Goal: Find specific page/section: Find specific page/section

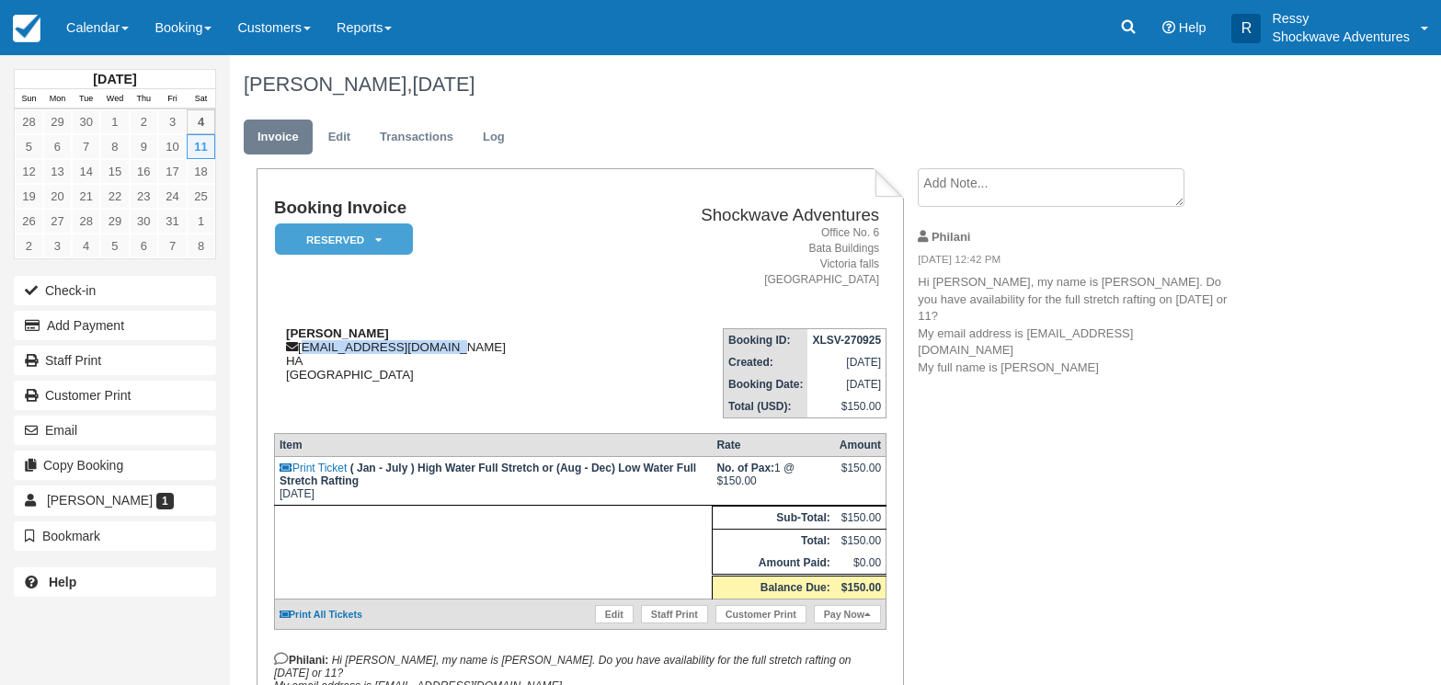
drag, startPoint x: 0, startPoint y: 0, endPoint x: 465, endPoint y: 350, distance: 582.6
click at [465, 350] on div "Mihir Sheth mihirsheth66@gmail.com HA Zimbabwe" at bounding box center [441, 354] width 334 height 55
drag, startPoint x: 302, startPoint y: 344, endPoint x: 511, endPoint y: 339, distance: 209.8
click at [511, 339] on div "Mihir Sheth mihirsheth66@gmail.com HA Zimbabwe" at bounding box center [441, 354] width 334 height 55
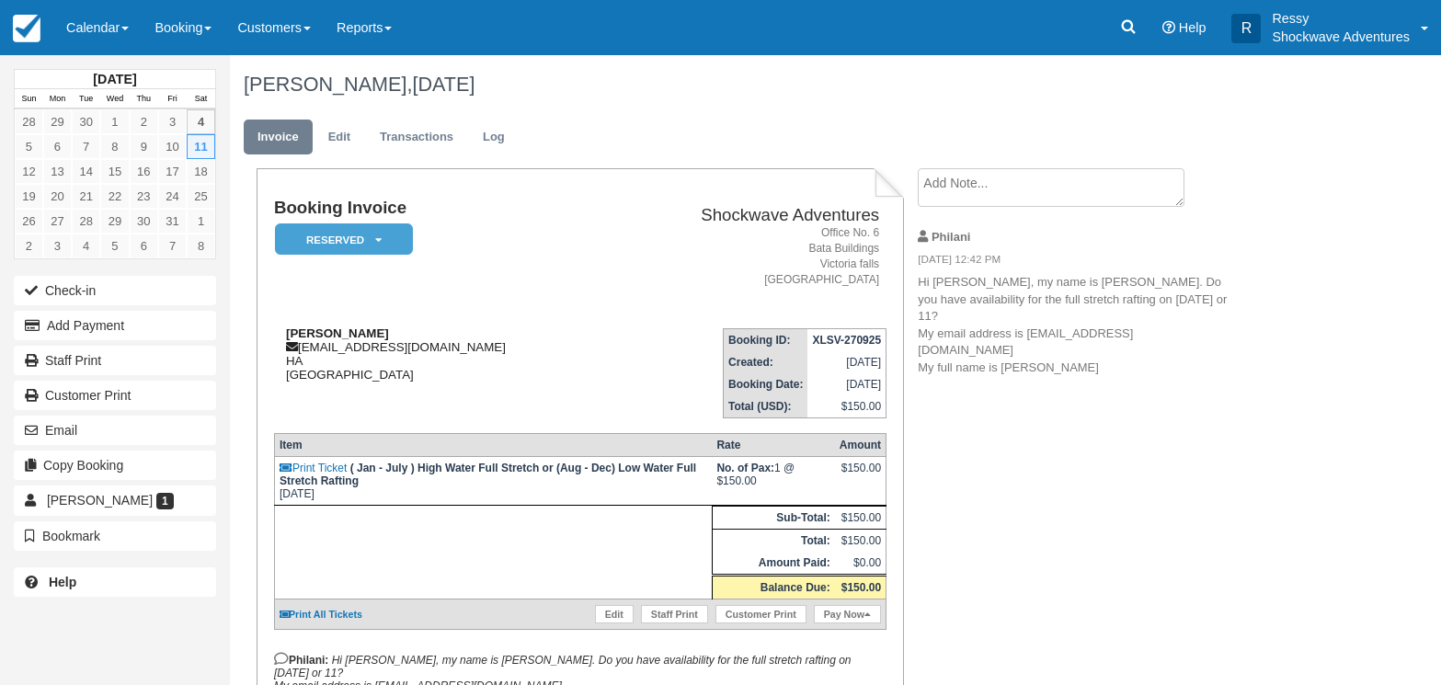
click at [307, 336] on strong "Mihir Sheth" at bounding box center [337, 334] width 103 height 14
click at [306, 336] on strong "Mihir Sheth" at bounding box center [337, 334] width 103 height 14
click at [299, 348] on div "Mihir Sheth mihirsheth66@gmail.com HA Zimbabwe" at bounding box center [441, 354] width 334 height 55
drag, startPoint x: 299, startPoint y: 348, endPoint x: 515, endPoint y: 360, distance: 216.5
click at [515, 360] on div "Mihir Sheth mihirsheth66@gmail.com HA Zimbabwe" at bounding box center [441, 354] width 334 height 55
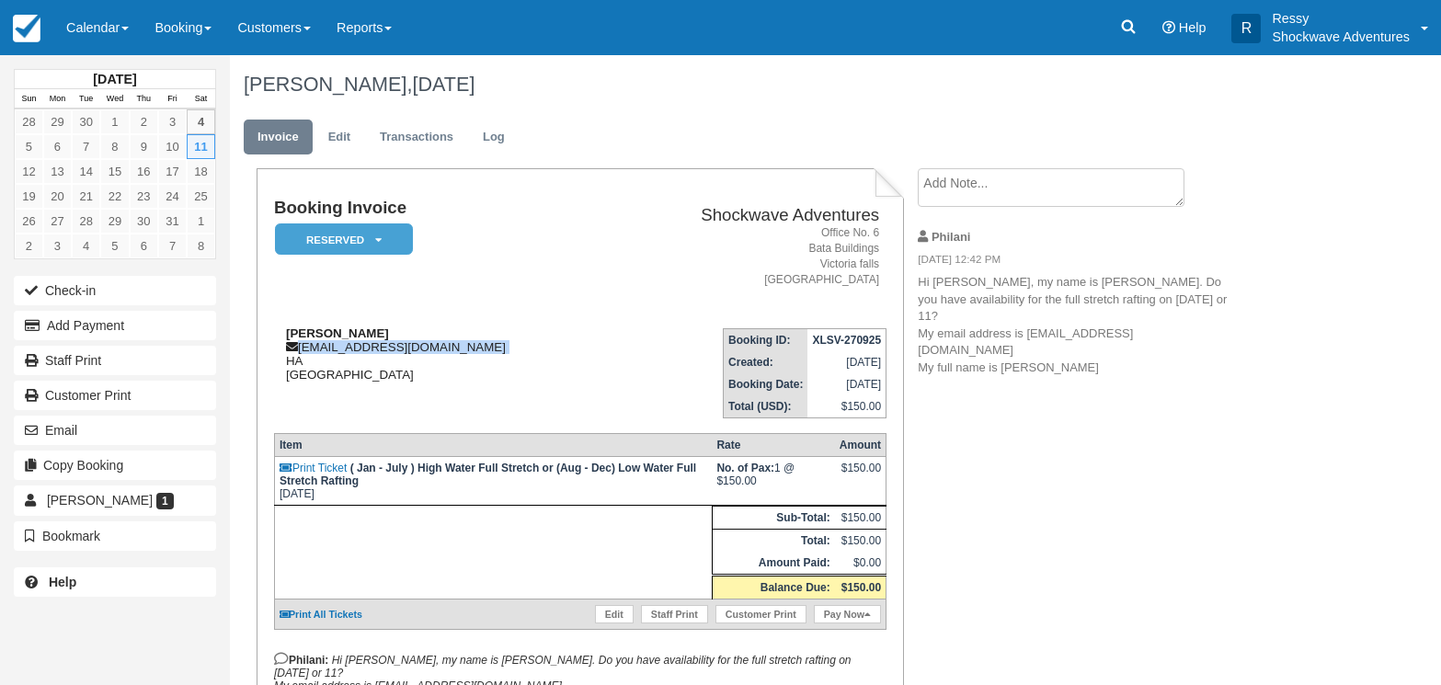
copy div "mihirsheth66@gmail.com"
click at [421, 390] on td "Mihir Sheth mihirsheth66@gmail.com HA Zimbabwe" at bounding box center [441, 366] width 334 height 105
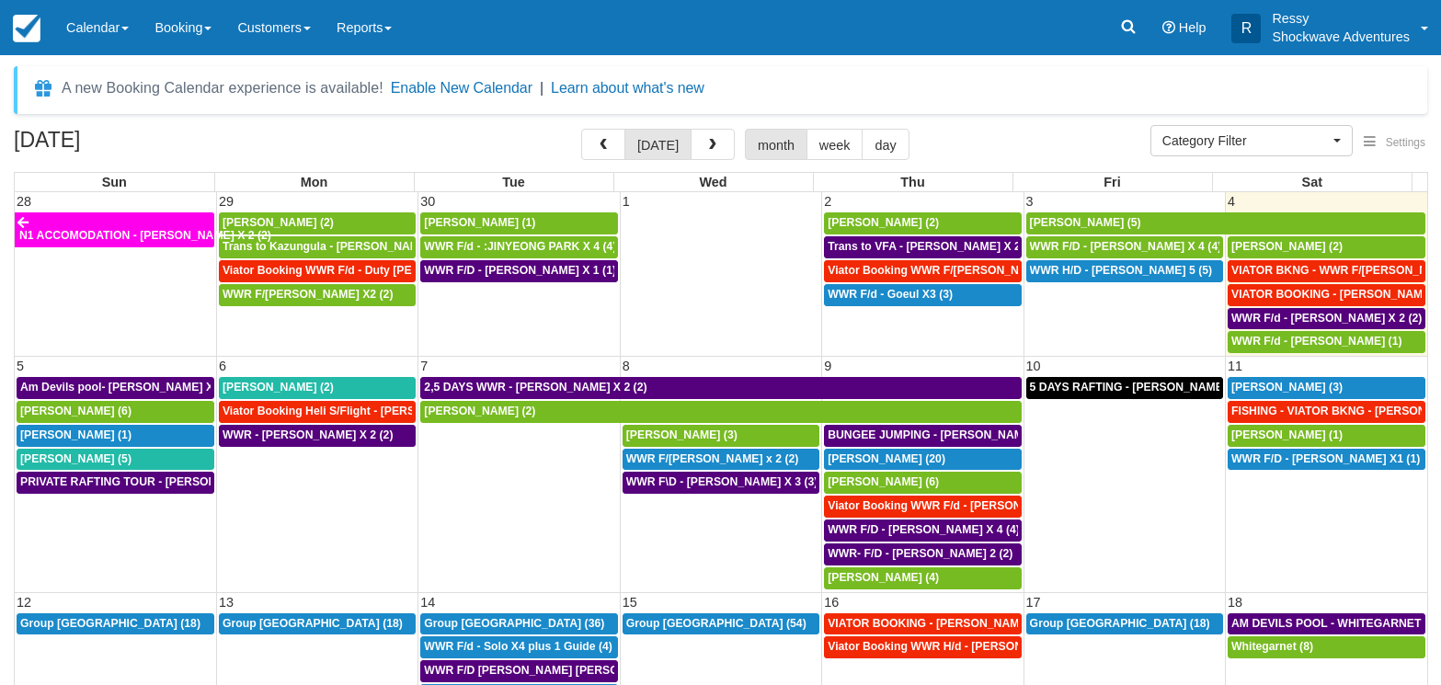
select select
click at [1255, 387] on span "Alisha G (3)" at bounding box center [1287, 387] width 111 height 13
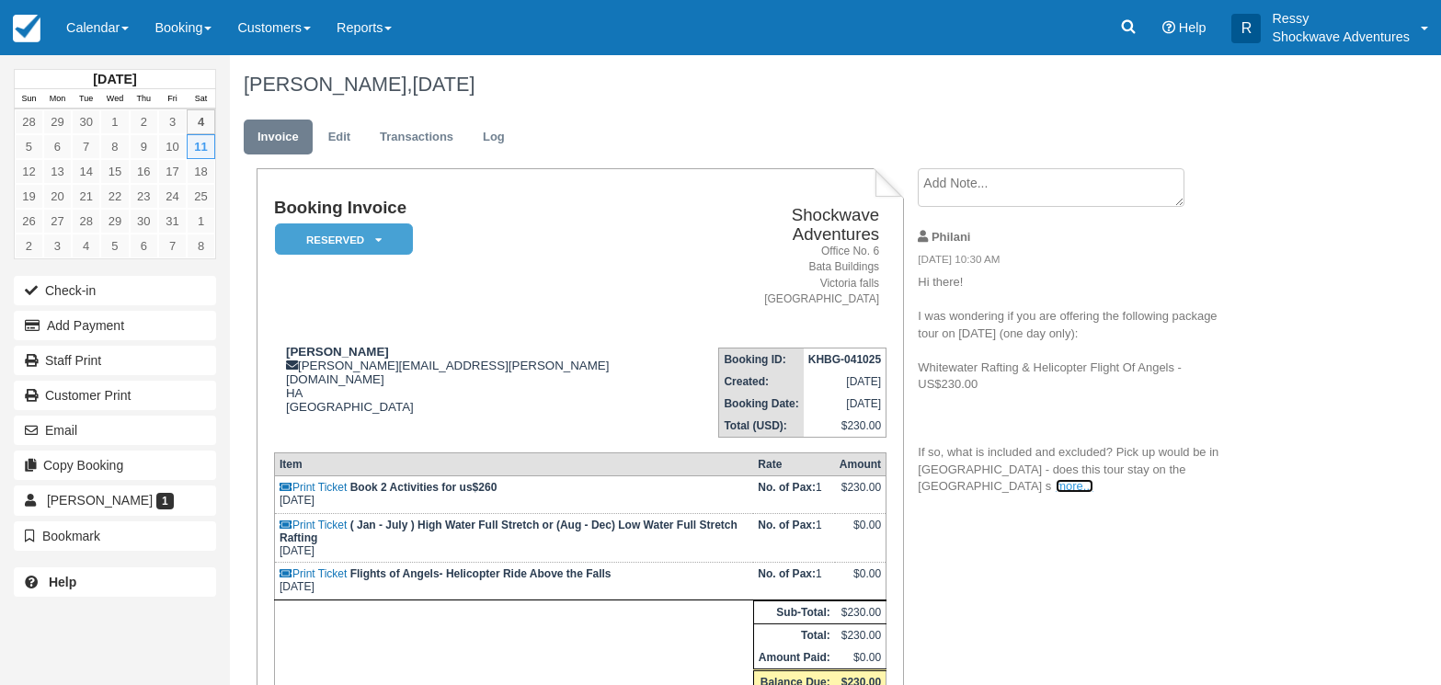
click at [1056, 488] on link "more..." at bounding box center [1074, 486] width 37 height 14
drag, startPoint x: 296, startPoint y: 342, endPoint x: 406, endPoint y: 339, distance: 109.5
click at [425, 350] on div "Alisha G alisha.goering@gmail.com HA Zimbabwe" at bounding box center [485, 379] width 422 height 69
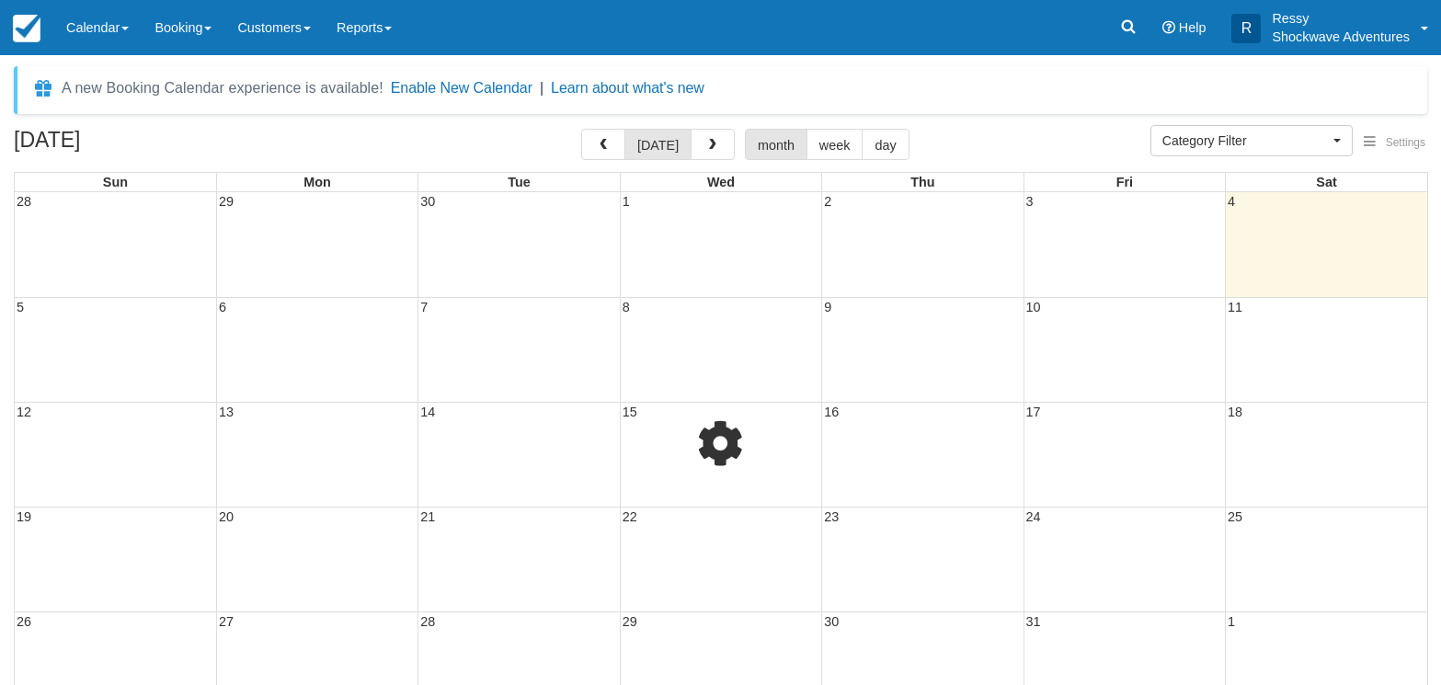
select select
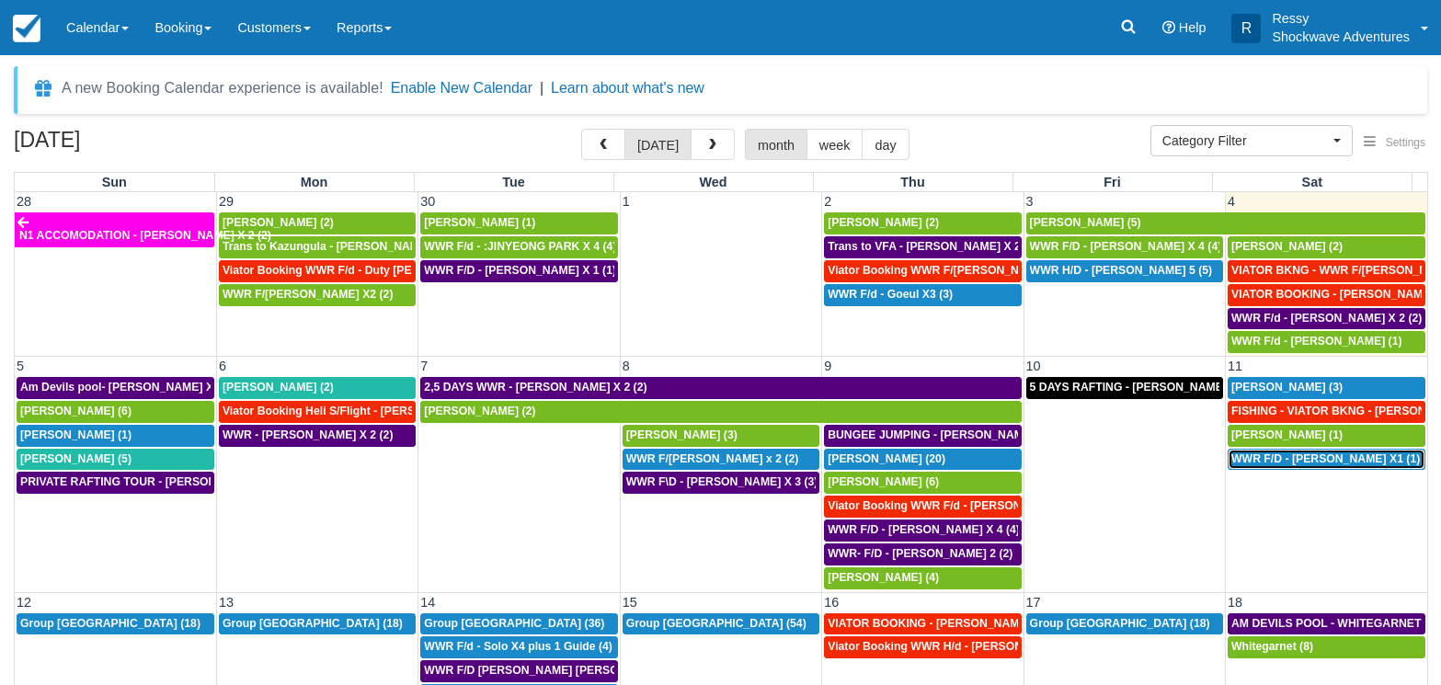
click at [1295, 463] on span "WWR F/D - HELKE DORING X1 (1)" at bounding box center [1326, 459] width 189 height 13
select select
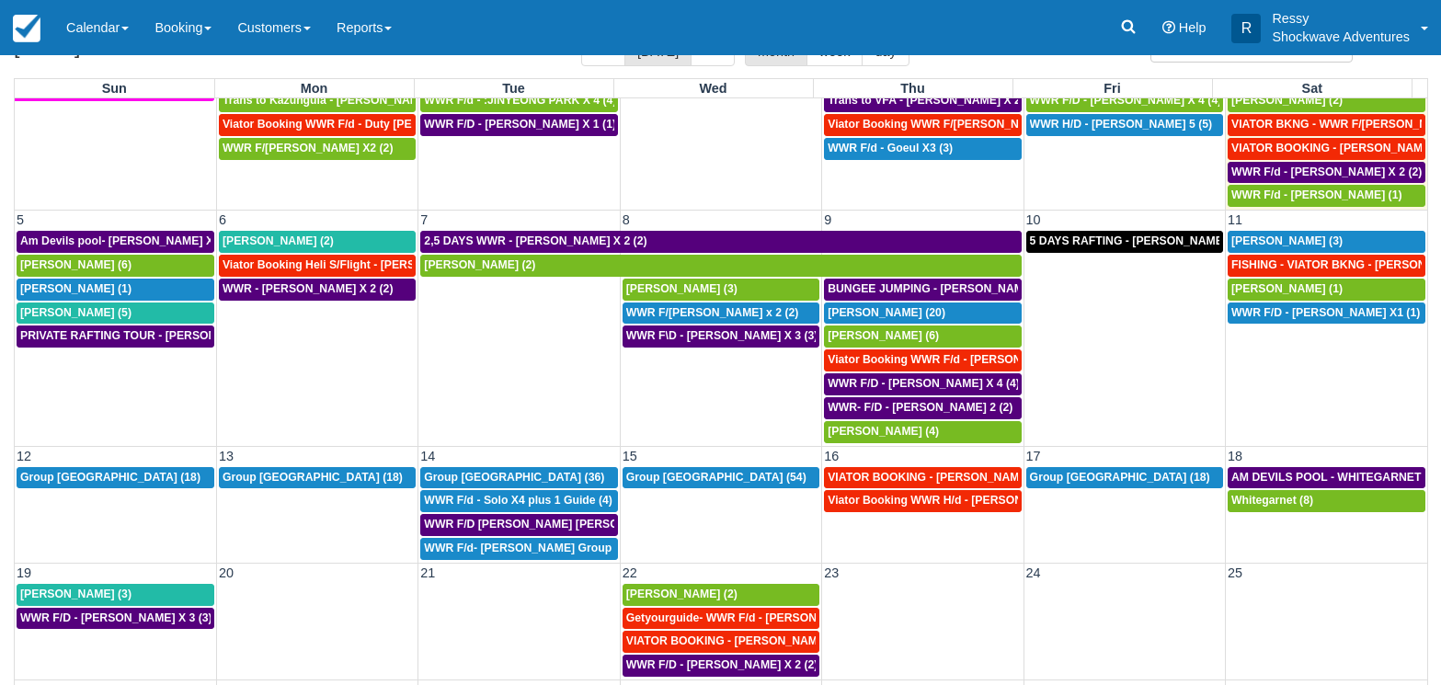
scroll to position [88, 0]
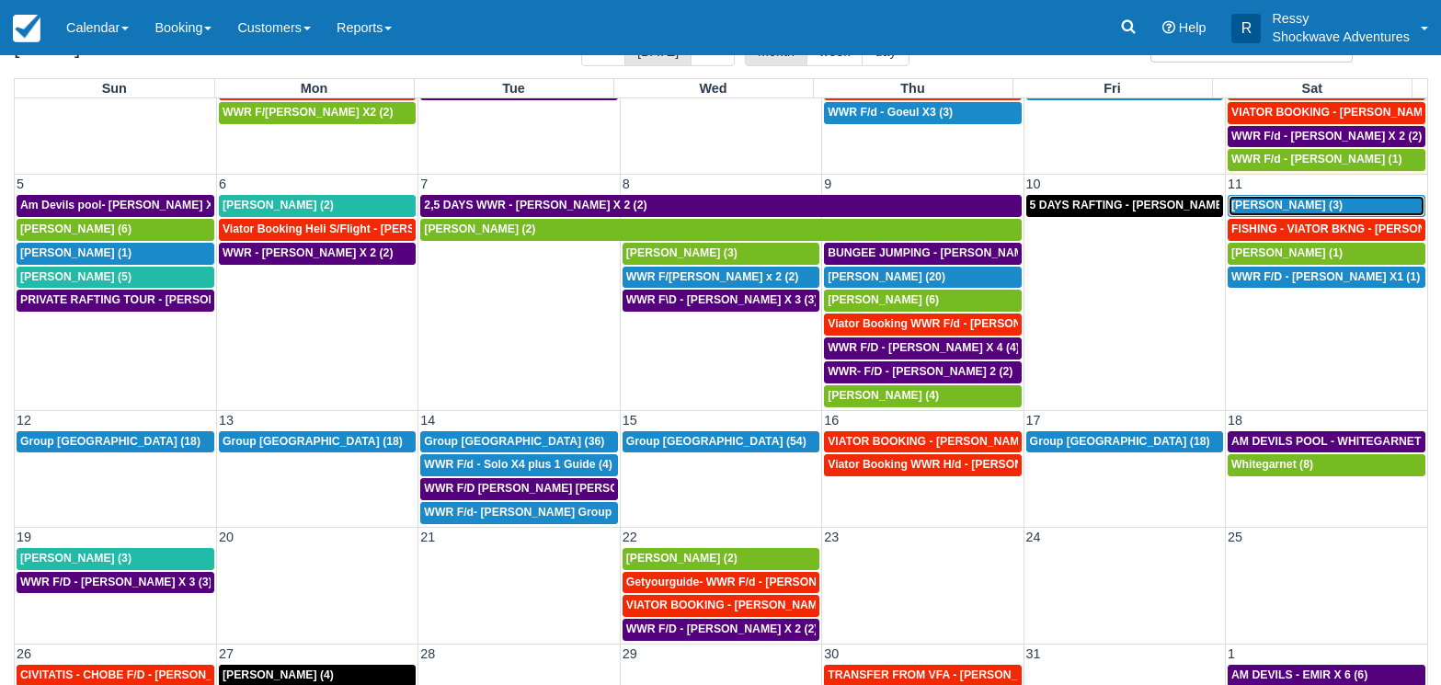
click at [1232, 203] on span "Alisha G (3)" at bounding box center [1287, 205] width 111 height 13
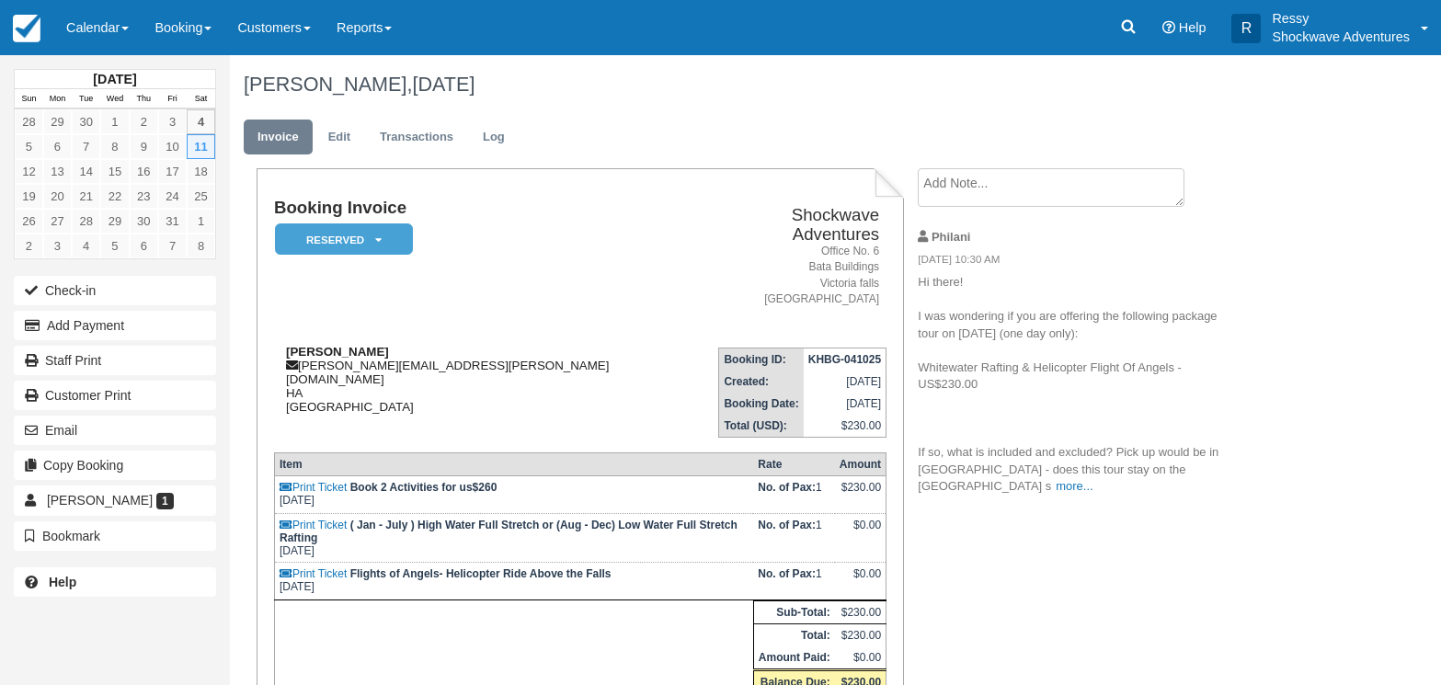
drag, startPoint x: 297, startPoint y: 347, endPoint x: 453, endPoint y: 358, distance: 156.8
click at [453, 358] on div "[PERSON_NAME] [PERSON_NAME][EMAIL_ADDRESS][PERSON_NAME][DOMAIN_NAME] HA [GEOGRA…" at bounding box center [485, 379] width 422 height 69
click at [1056, 486] on link "more..." at bounding box center [1074, 486] width 37 height 14
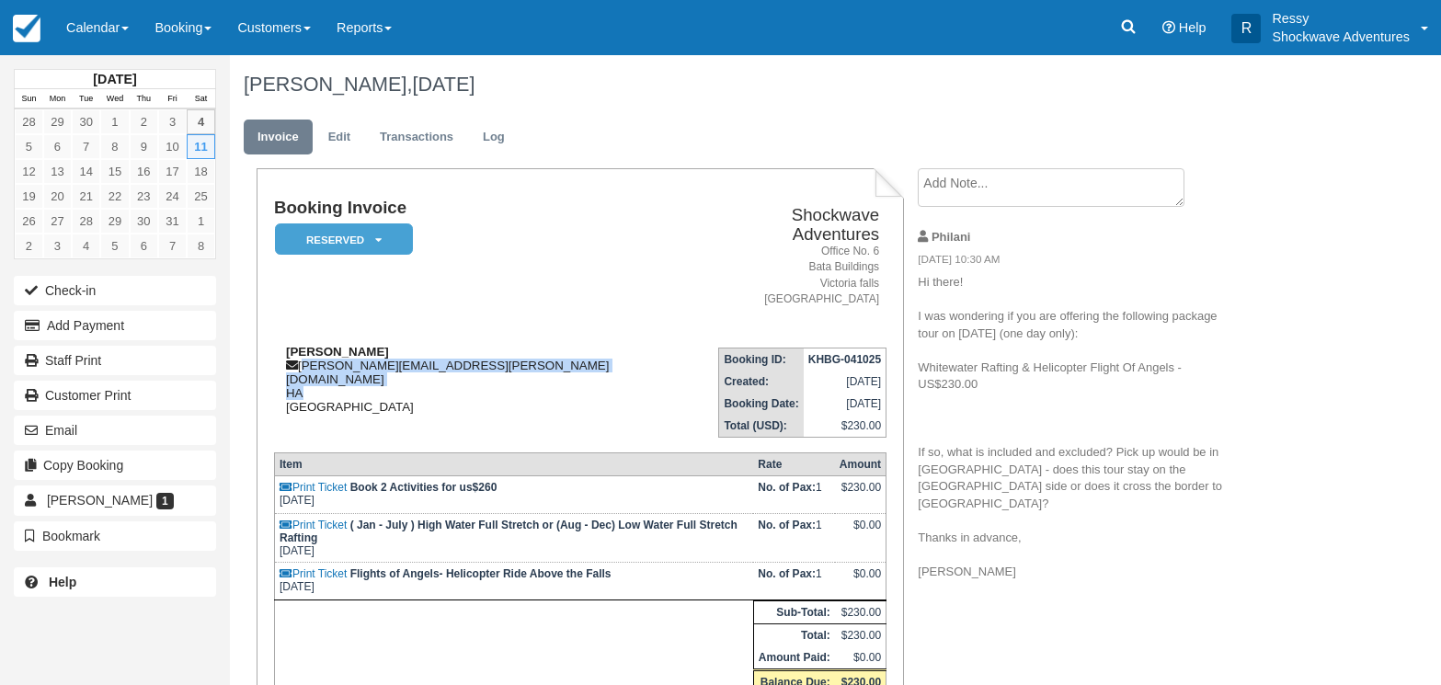
drag, startPoint x: 304, startPoint y: 346, endPoint x: 472, endPoint y: 356, distance: 168.6
click at [472, 356] on div "Alisha G alisha.goering@gmail.com HA Zimbabwe" at bounding box center [485, 379] width 422 height 69
copy div "alisha.goering@gmail.com HA"
drag, startPoint x: 620, startPoint y: 276, endPoint x: 609, endPoint y: 270, distance: 12.3
click at [704, 275] on address "Office No. 6 Bata Buildings Victoria falls Zimbabwe" at bounding box center [792, 275] width 176 height 63
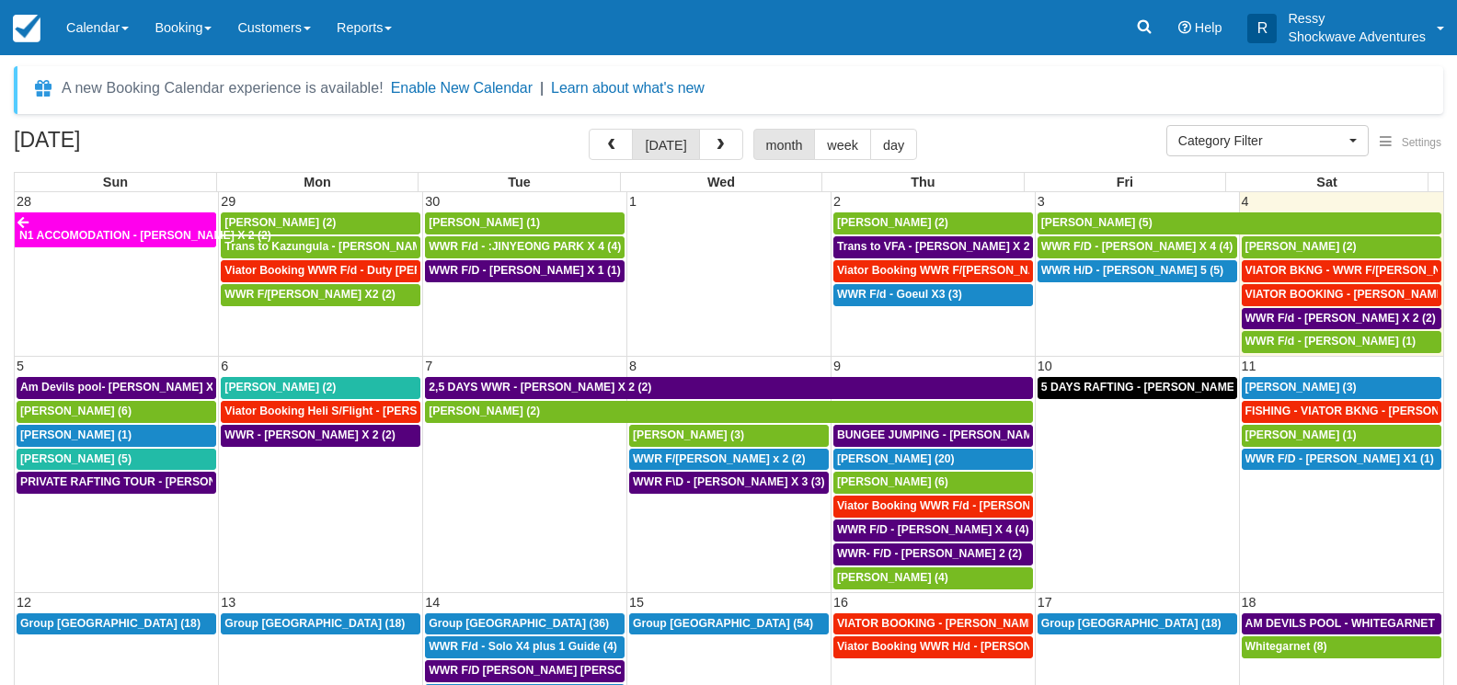
select select
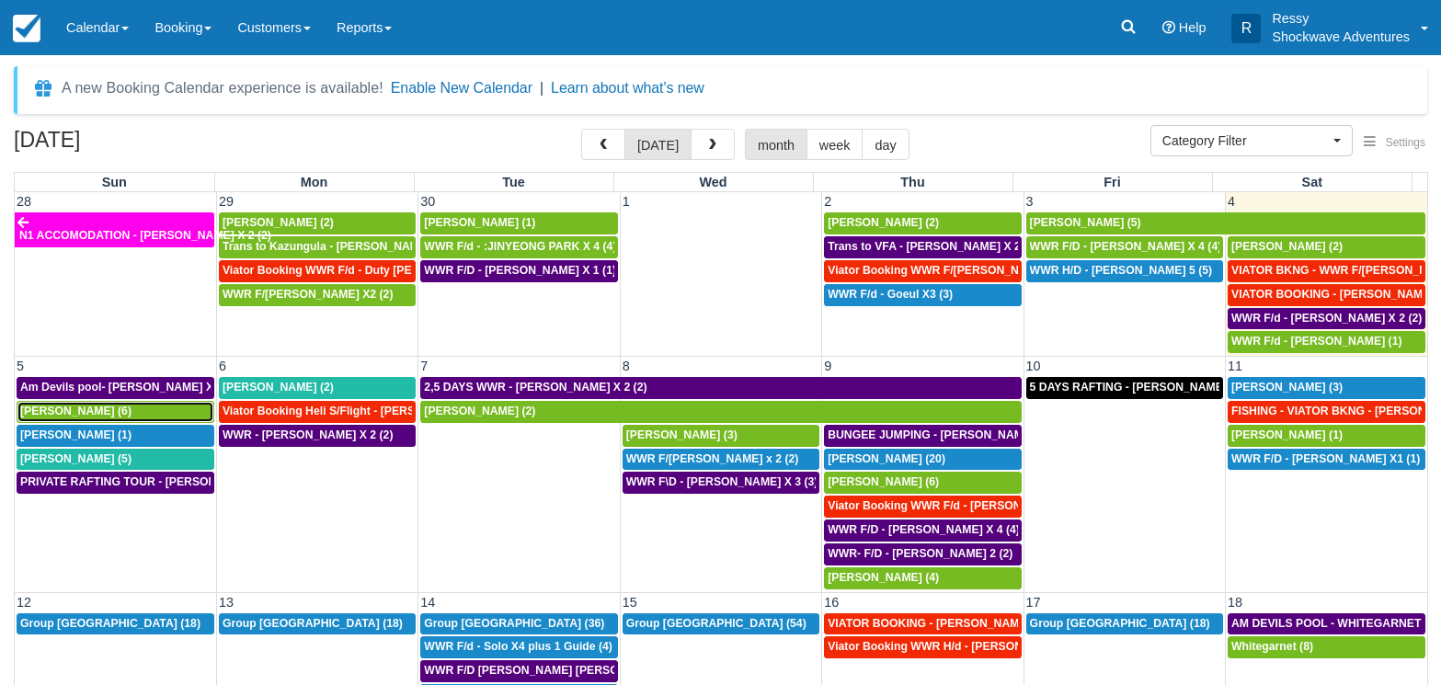
click at [136, 412] on div "[PERSON_NAME] (6)" at bounding box center [115, 412] width 190 height 15
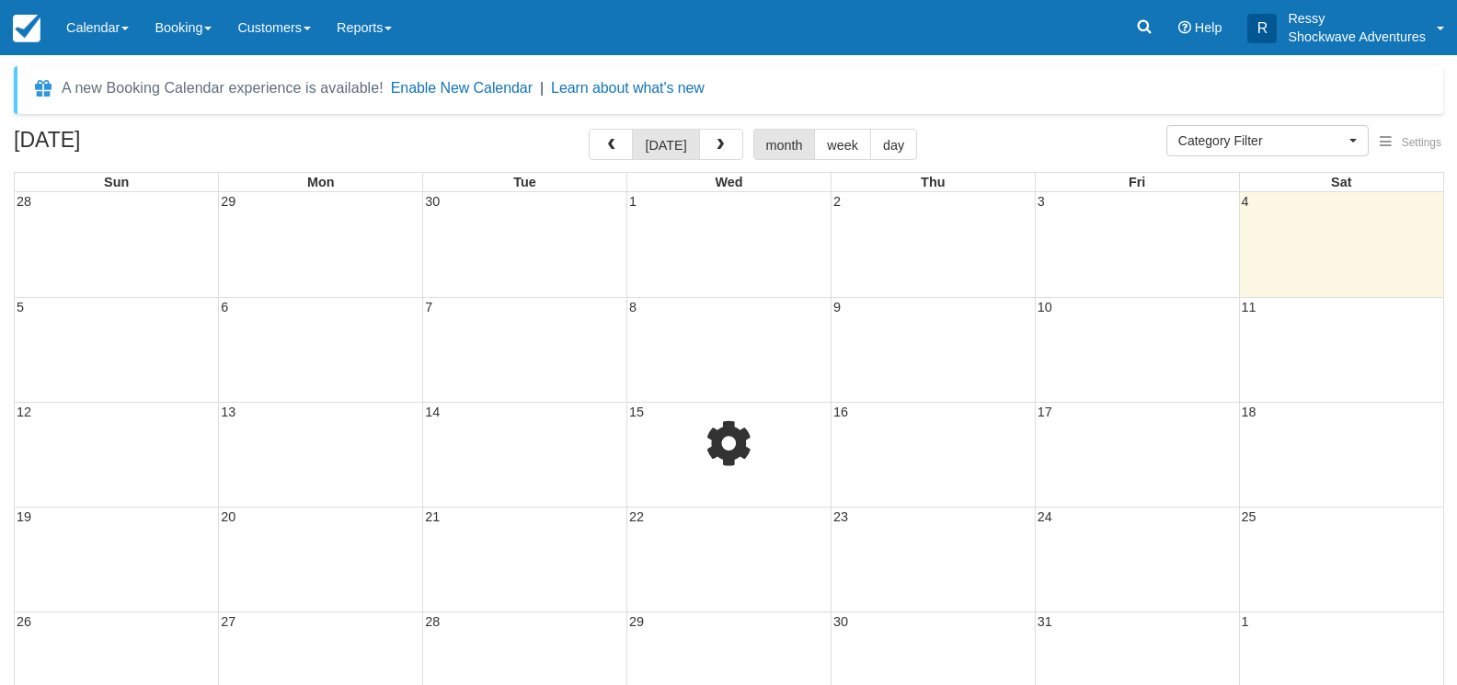
select select
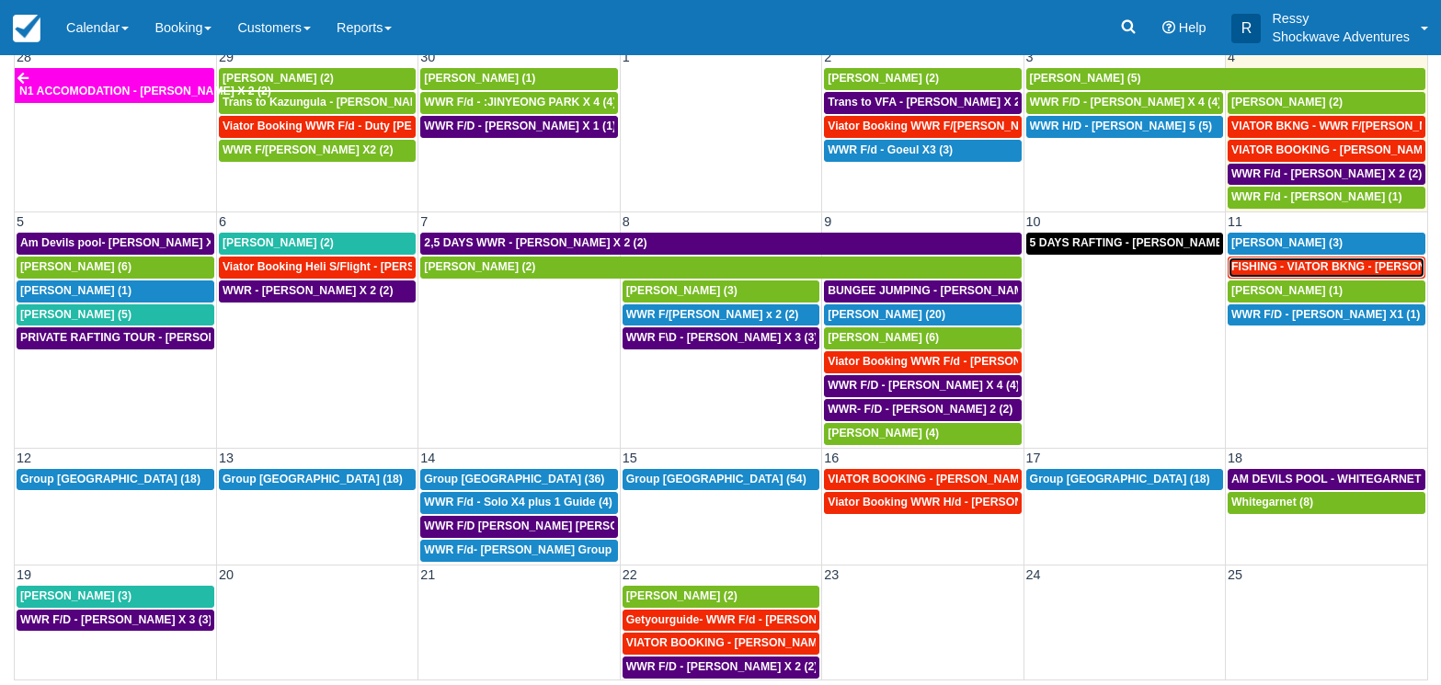
click at [1315, 266] on span "FISHING - VIATOR BKNG - [PERSON_NAME] 2 (2)" at bounding box center [1364, 266] width 264 height 13
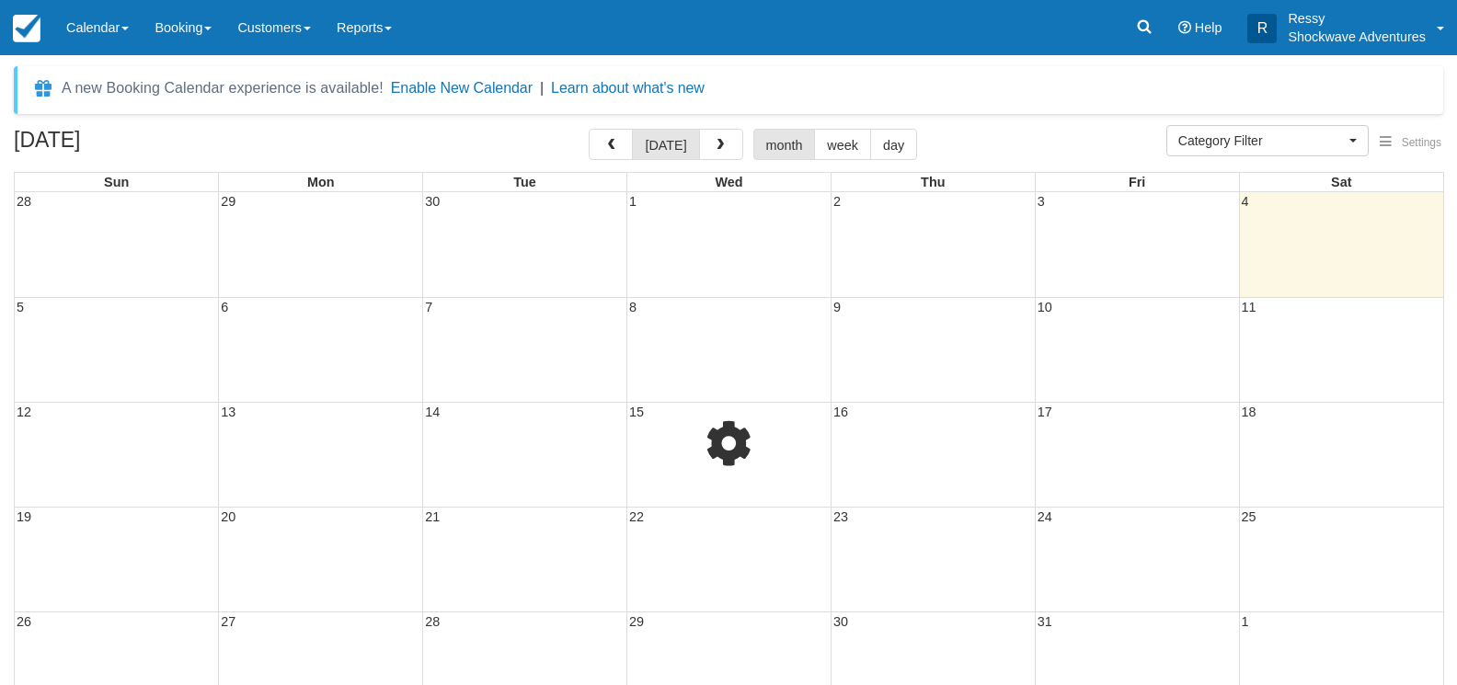
select select
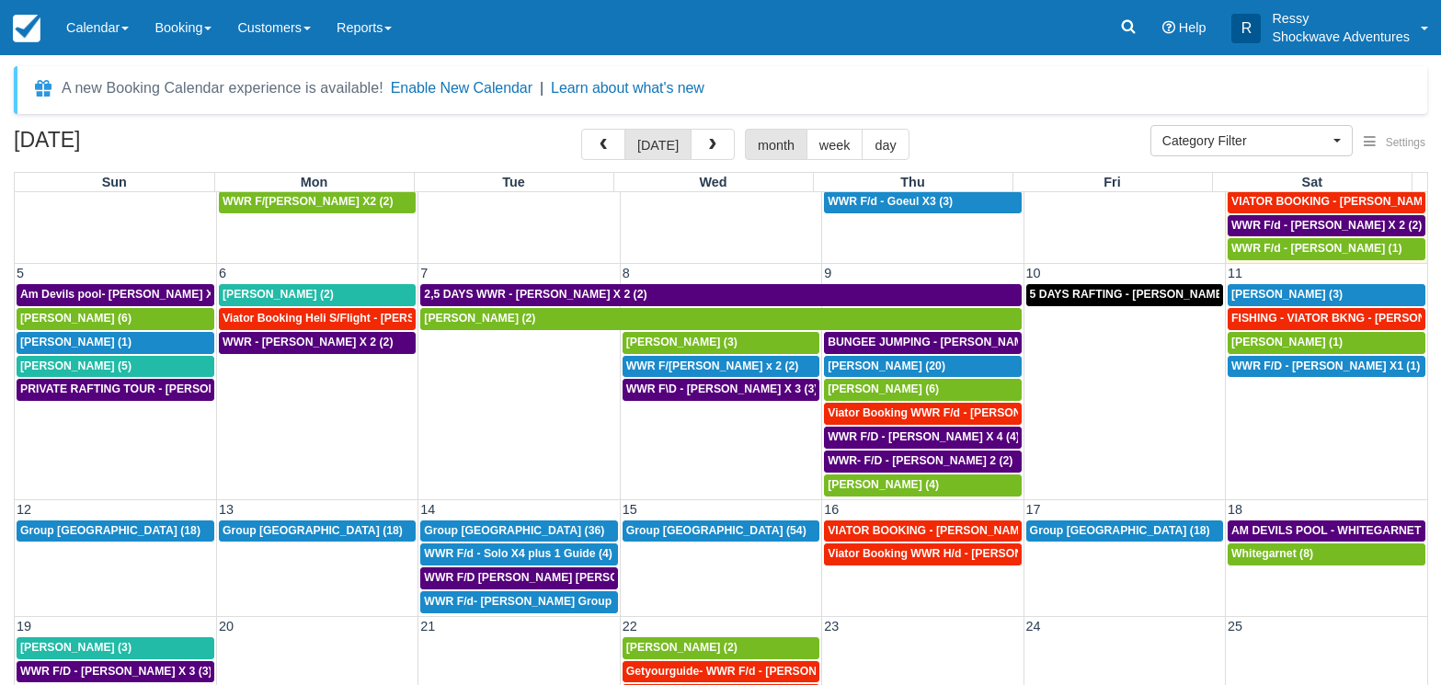
scroll to position [62, 0]
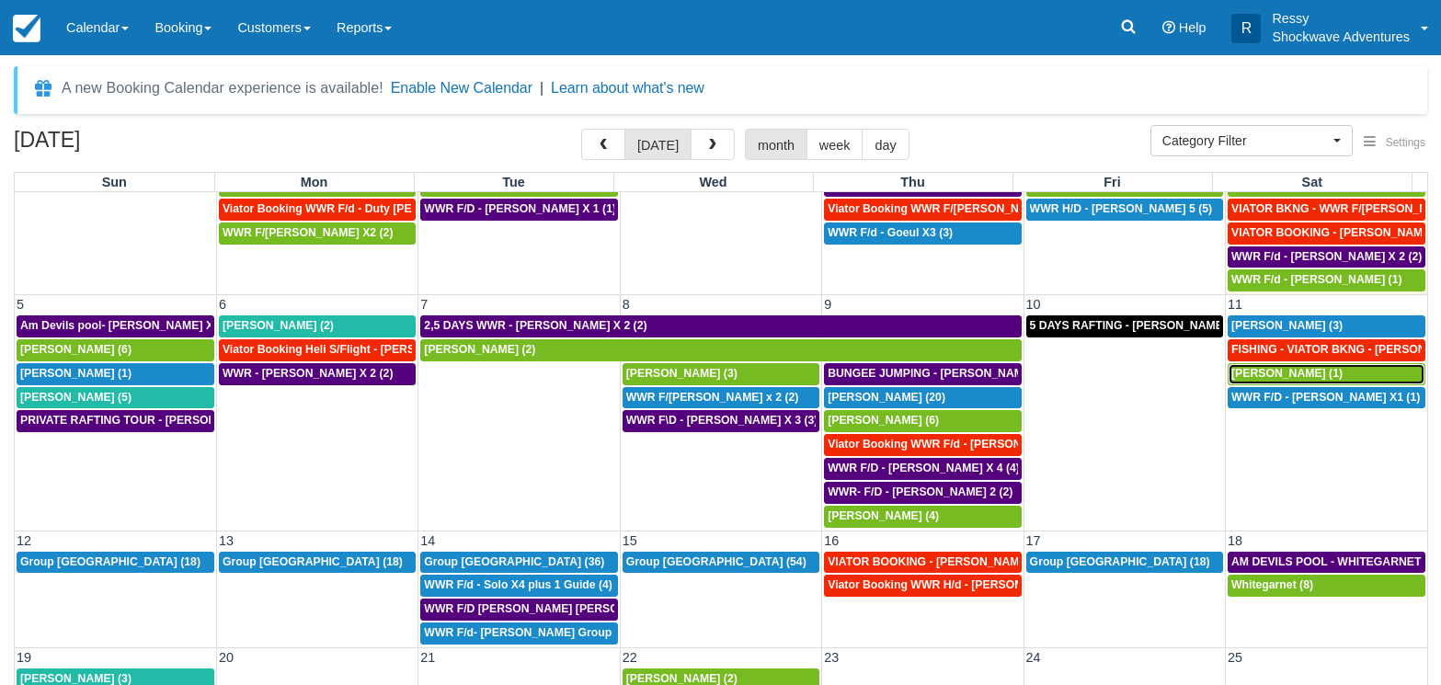
click at [1304, 373] on div "Mihir Sheth (1)" at bounding box center [1327, 374] width 190 height 15
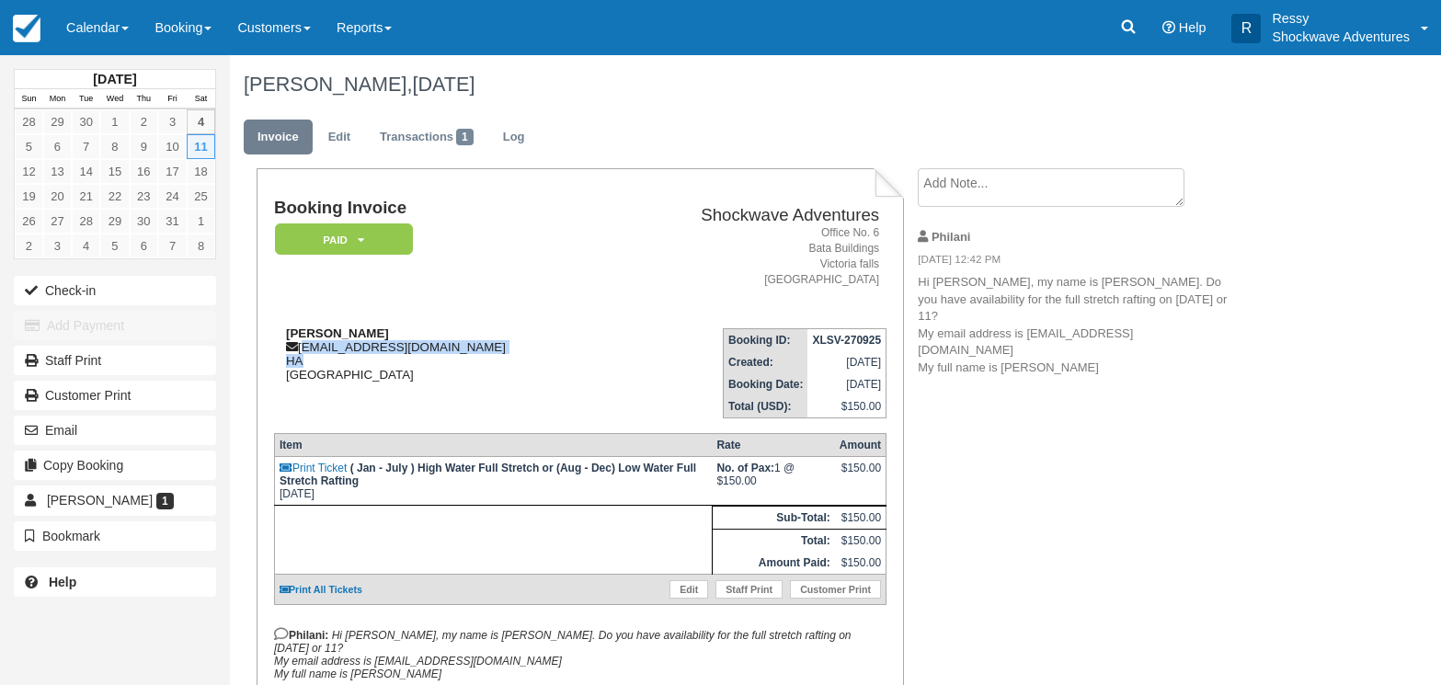
drag, startPoint x: 303, startPoint y: 349, endPoint x: 457, endPoint y: 363, distance: 155.2
click at [457, 363] on div "[PERSON_NAME] [EMAIL_ADDRESS][DOMAIN_NAME] HA [GEOGRAPHIC_DATA]" at bounding box center [441, 354] width 334 height 55
copy div "mihirsheth66@gmail.com HA"
drag, startPoint x: 547, startPoint y: 277, endPoint x: 206, endPoint y: 122, distance: 374.6
click at [545, 275] on td "Booking Invoice Paid   Pending Reserved Deposit Waiting Cancelled NO LONGER COM…" at bounding box center [441, 256] width 334 height 115
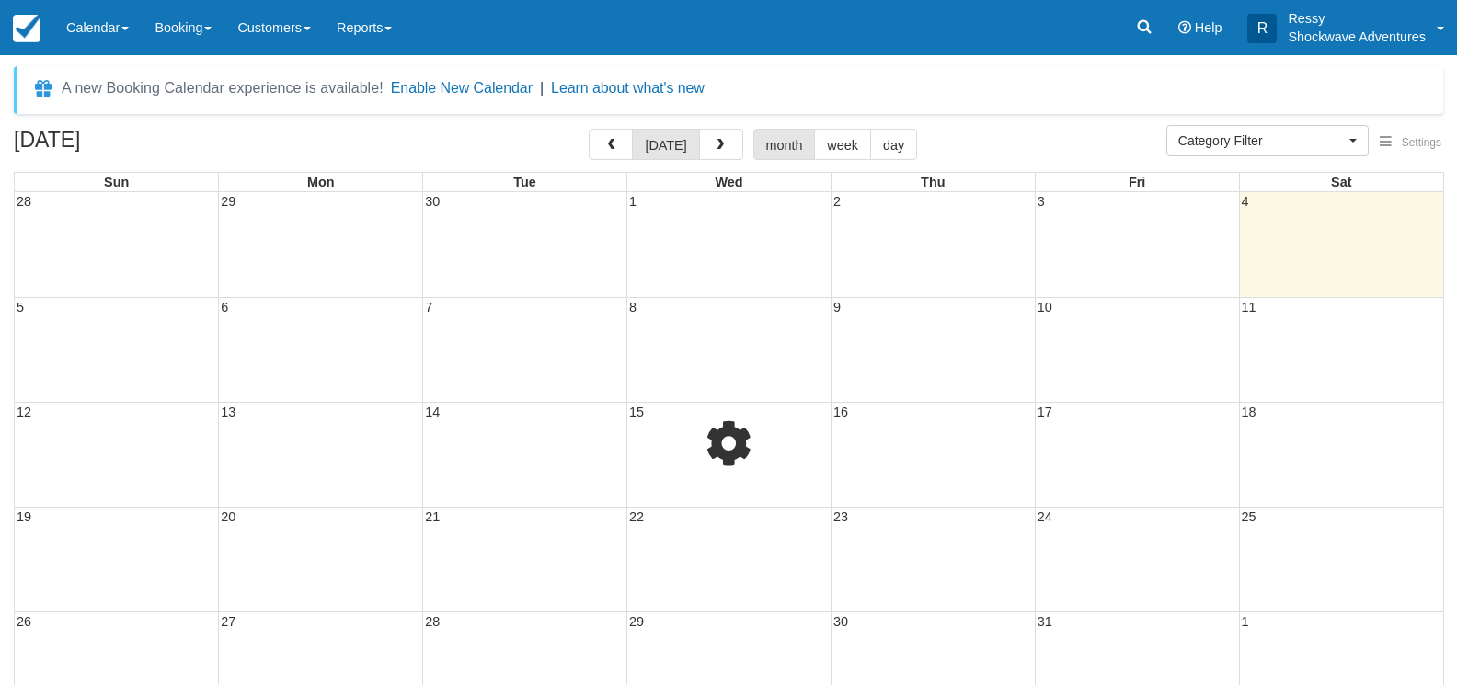
select select
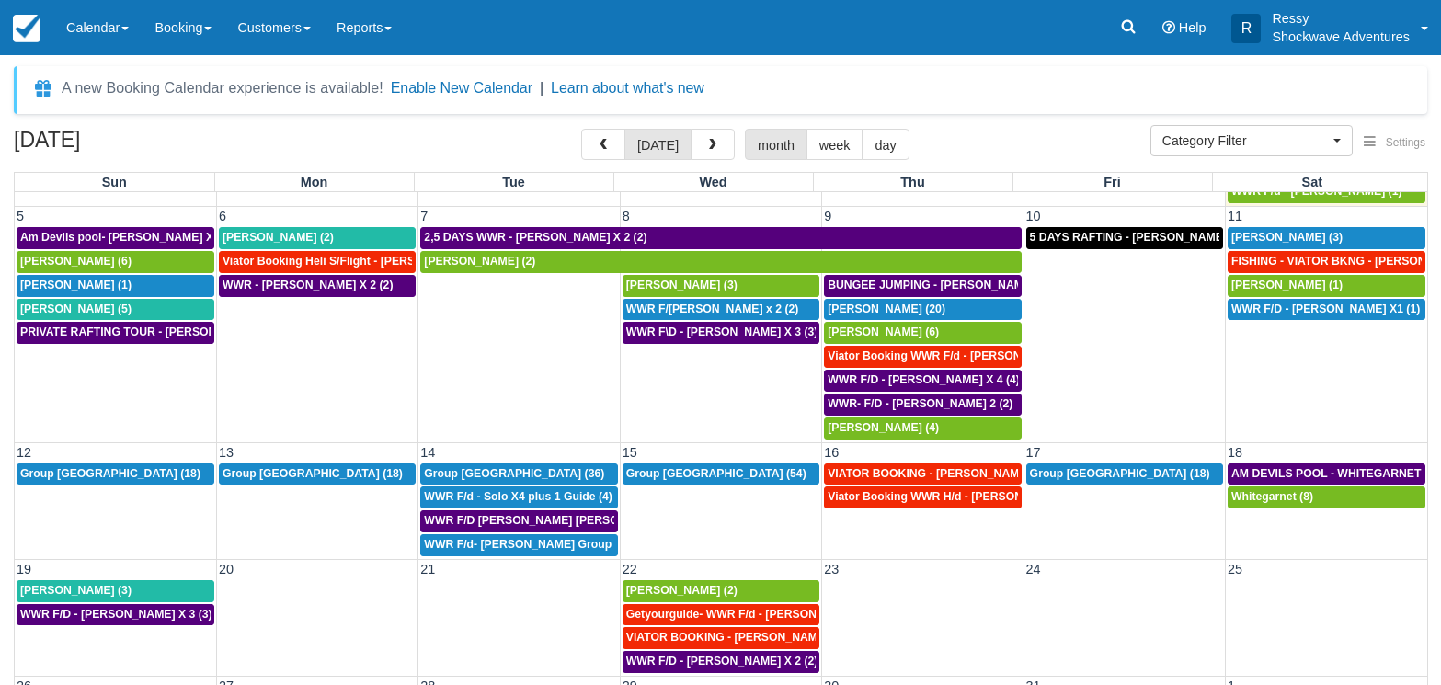
scroll to position [144, 0]
